Goal: Information Seeking & Learning: Find specific fact

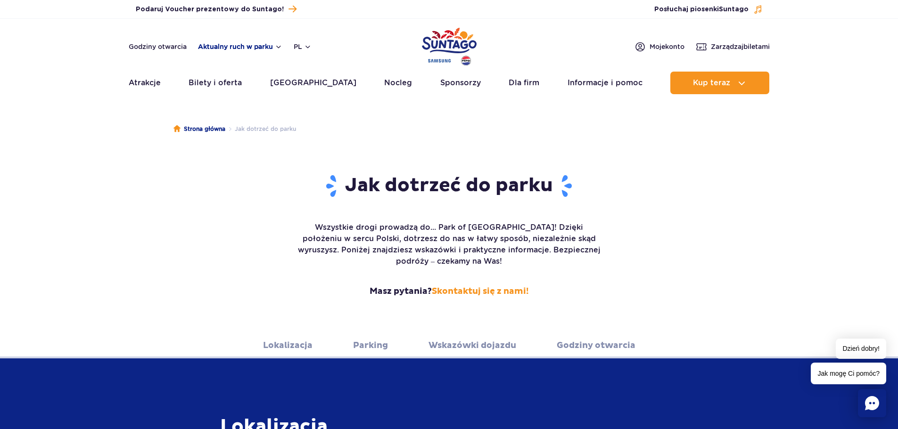
click at [246, 46] on button "Aktualny ruch w parku" at bounding box center [240, 47] width 84 height 8
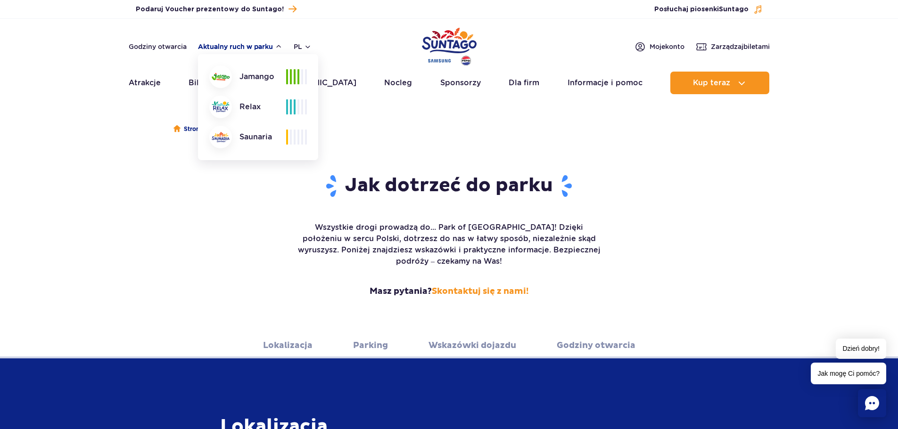
click at [257, 49] on button "Aktualny ruch w parku" at bounding box center [240, 47] width 84 height 8
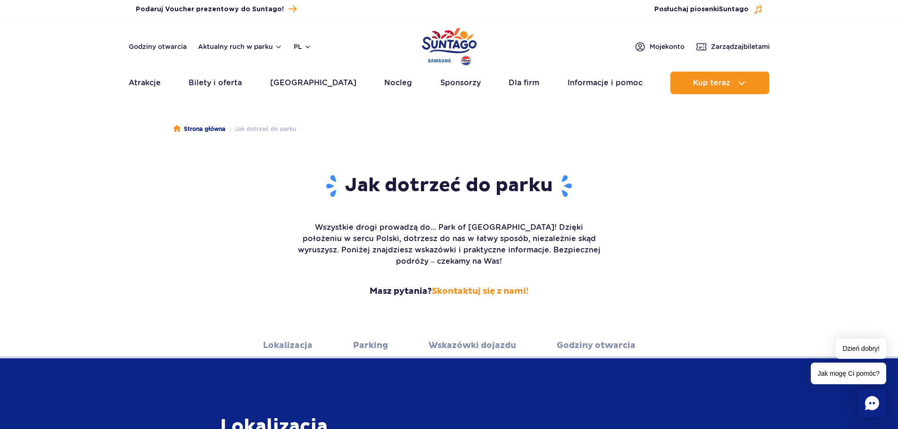
click at [245, 37] on header "Godziny otwarcia Aktualny ruch w parku pl PL EN UA Moje konto Zarządzaj biletam…" at bounding box center [449, 59] width 898 height 81
click at [246, 47] on button "Aktualny ruch w parku" at bounding box center [240, 47] width 84 height 8
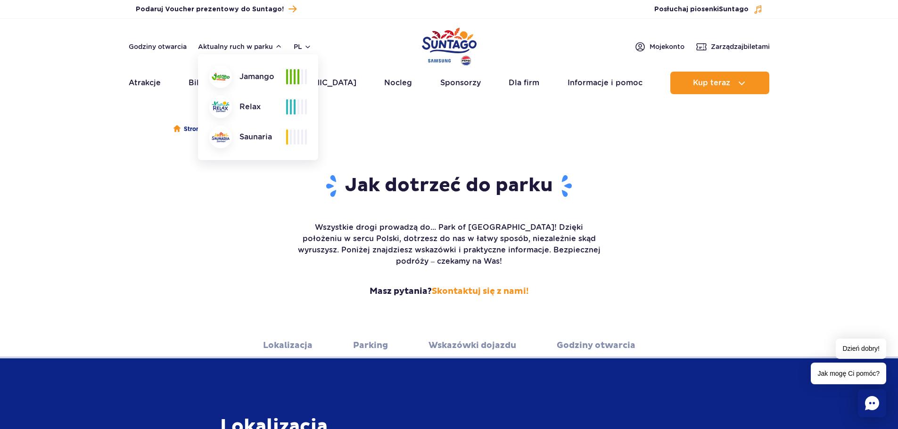
click at [262, 40] on header "Godziny otwarcia Aktualny ruch w parku Aktualny ruch w parku Jamango Relax Saun…" at bounding box center [449, 59] width 898 height 81
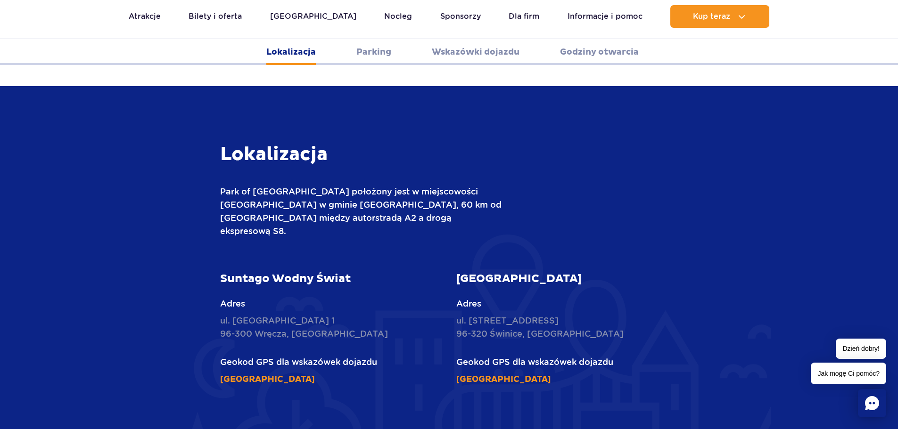
scroll to position [322, 0]
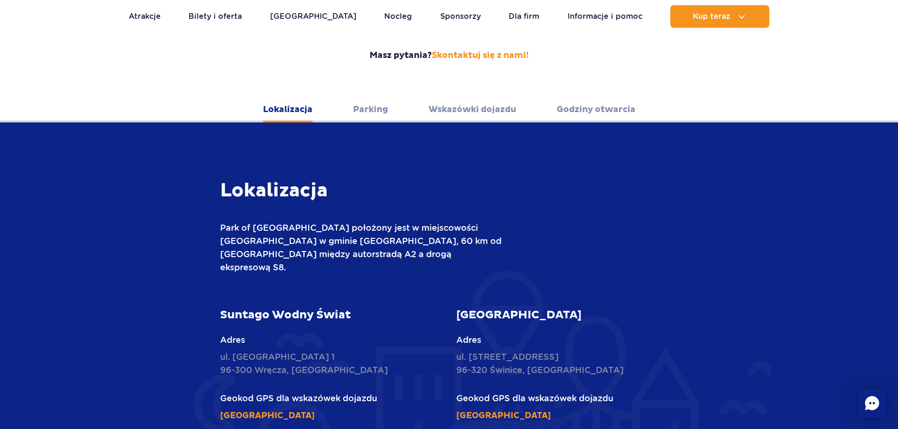
scroll to position [236, 0]
click at [483, 97] on link "Wskazówki dojazdu" at bounding box center [472, 110] width 88 height 26
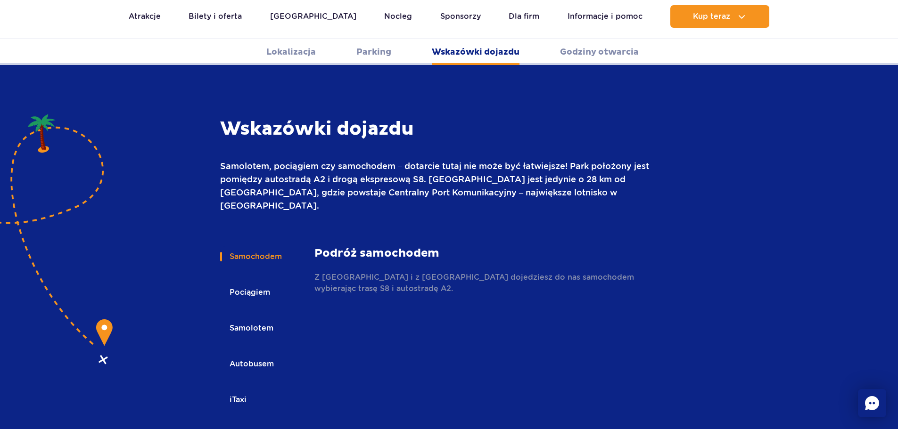
scroll to position [1254, 0]
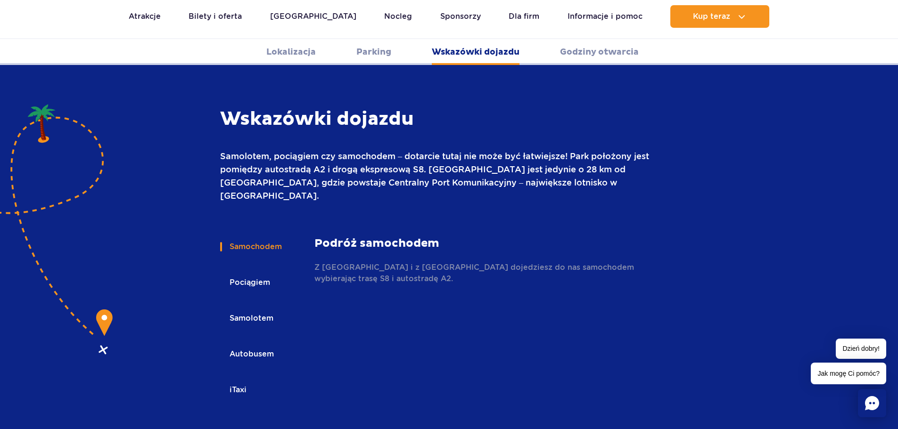
click at [261, 344] on button "Autobusem" at bounding box center [251, 354] width 62 height 21
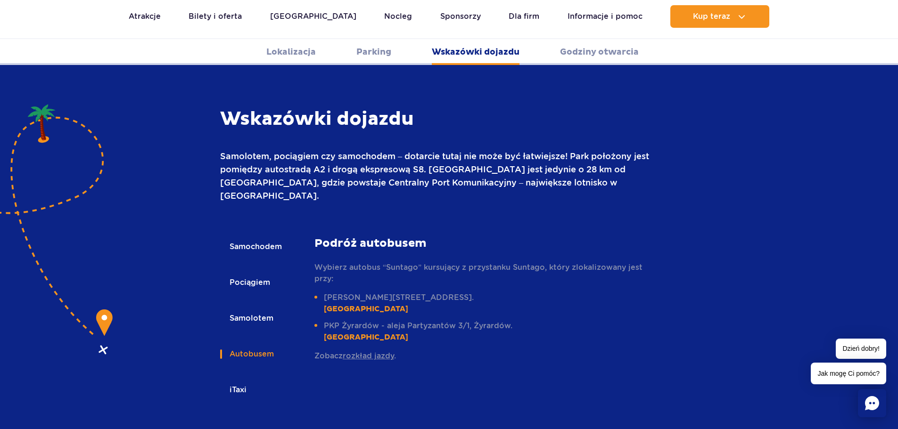
click at [261, 344] on button "Autobusem" at bounding box center [251, 354] width 62 height 21
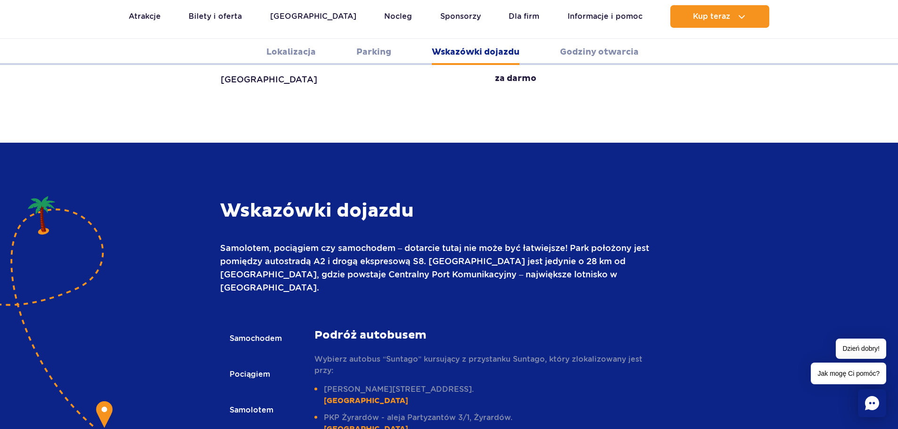
scroll to position [1160, 0]
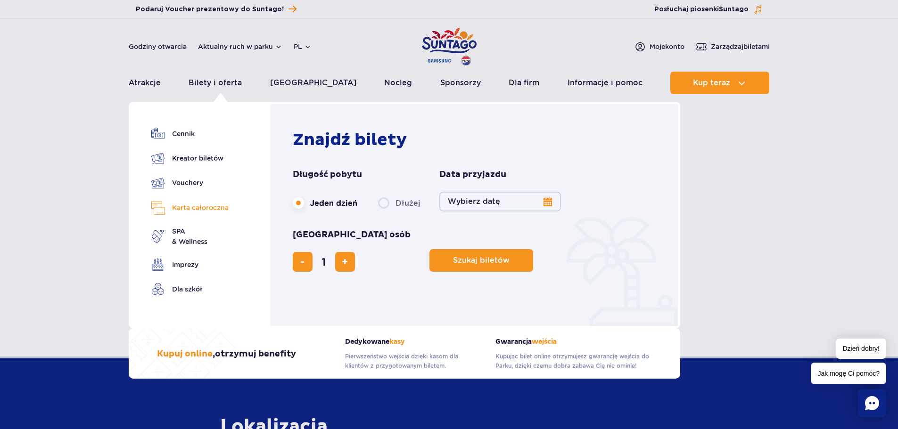
click at [211, 212] on link "Karta całoroczna" at bounding box center [189, 208] width 77 height 14
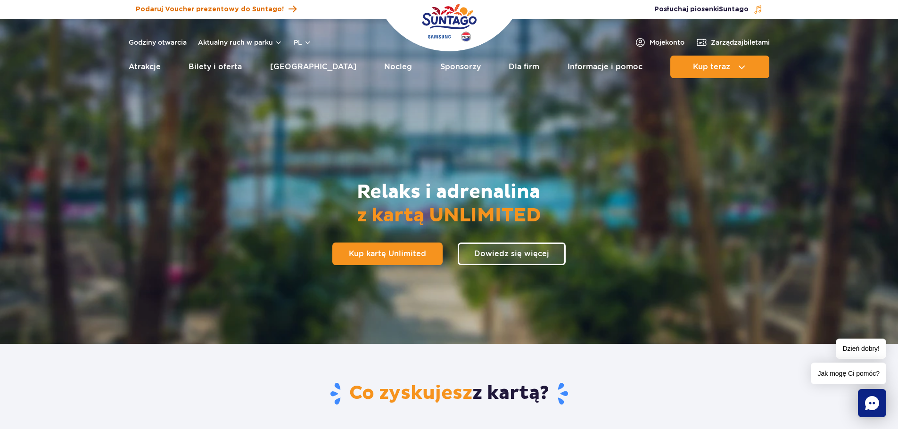
click at [206, 5] on span "Podaruj Voucher prezentowy do Suntago!" at bounding box center [210, 9] width 148 height 9
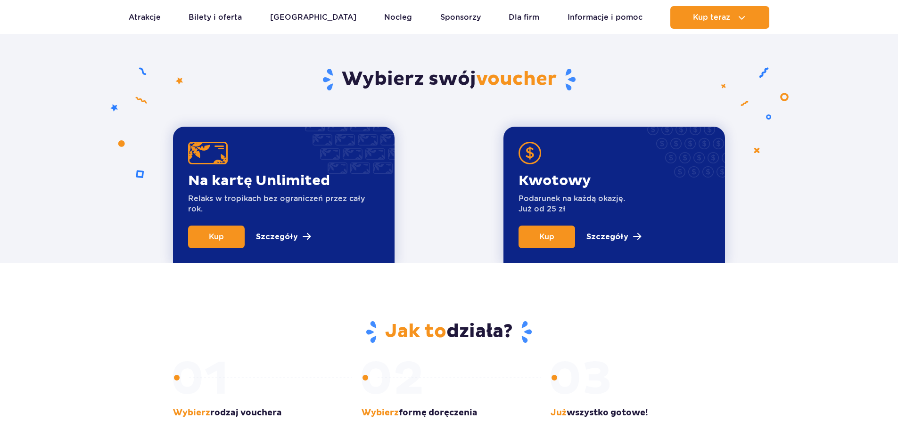
scroll to position [377, 0]
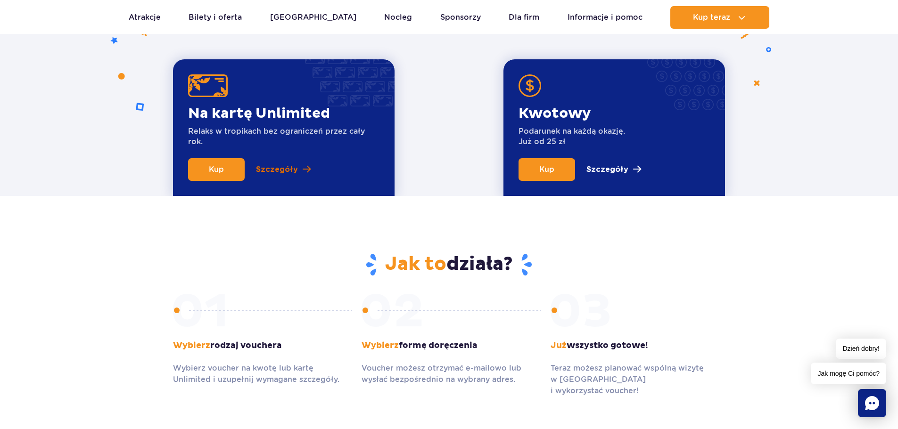
click at [282, 172] on p "Szczegóły" at bounding box center [277, 169] width 42 height 11
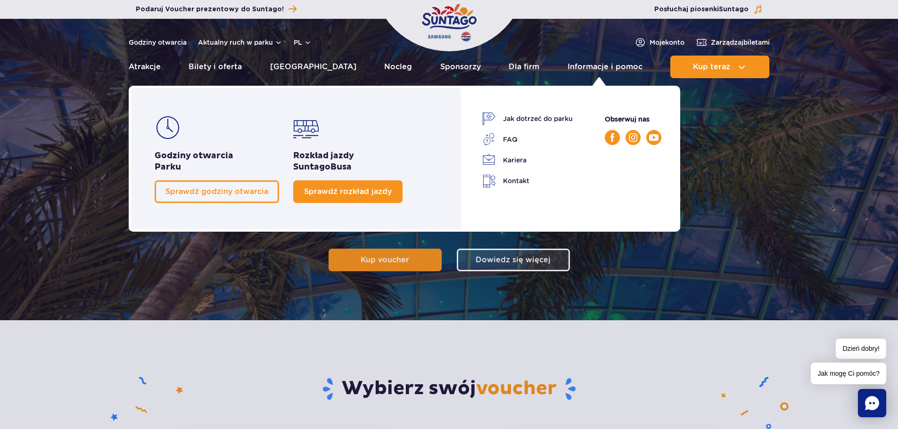
click at [334, 188] on span "Sprawdź rozkład jazdy" at bounding box center [348, 191] width 88 height 9
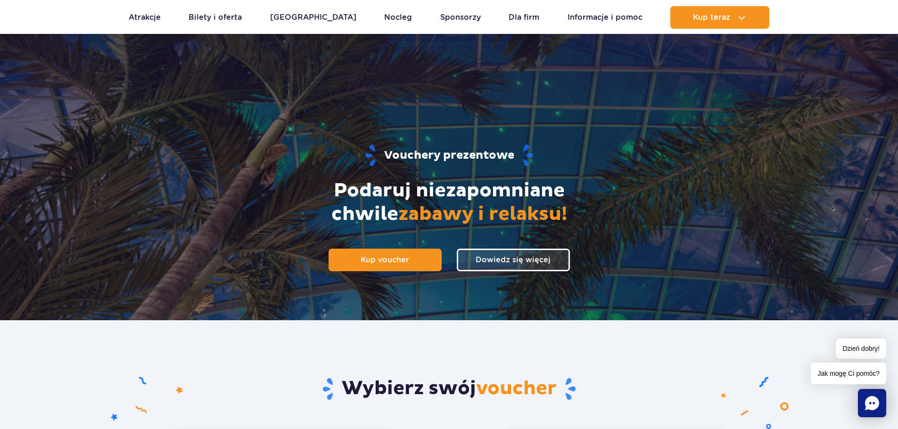
scroll to position [188, 0]
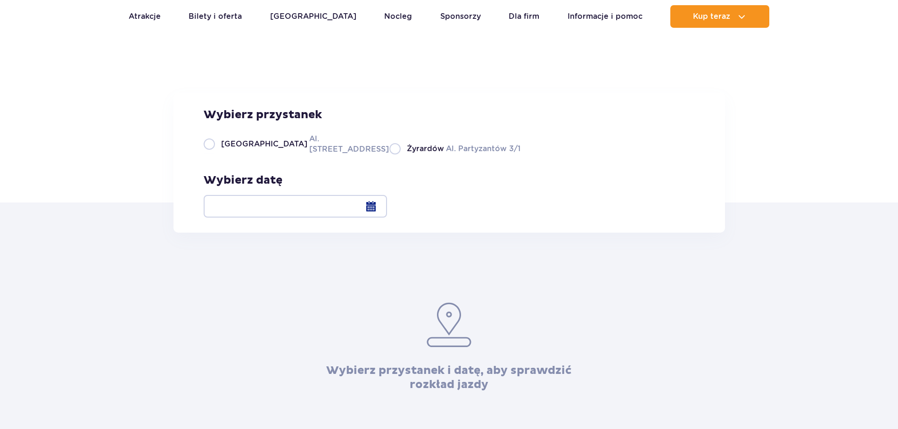
scroll to position [47, 0]
click at [389, 154] on label "Żyrardów Al. Partyzantów 3/1" at bounding box center [454, 148] width 131 height 12
click at [389, 154] on input "Żyrardów Al. Partyzantów 3/1" at bounding box center [394, 153] width 10 height 2
radio input "true"
click at [407, 154] on span "Żyrardów" at bounding box center [425, 148] width 37 height 10
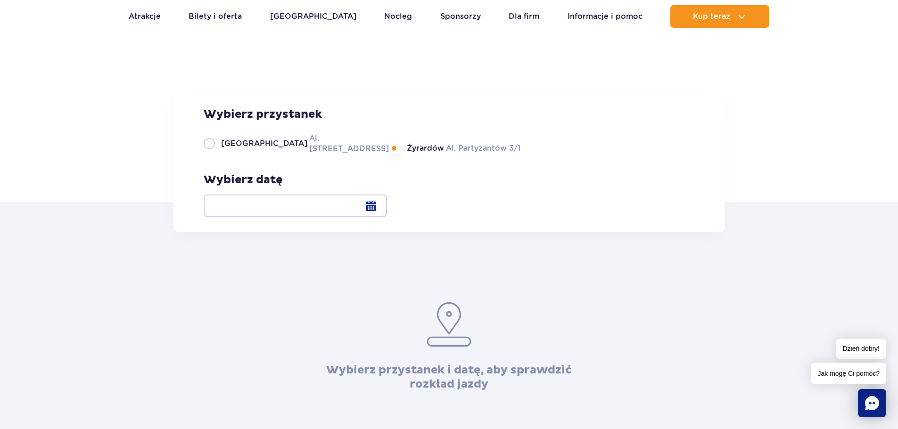
click at [389, 154] on input "Żyrardów Al. Partyzantów 3/1" at bounding box center [394, 153] width 10 height 2
